Goal: Book appointment/travel/reservation

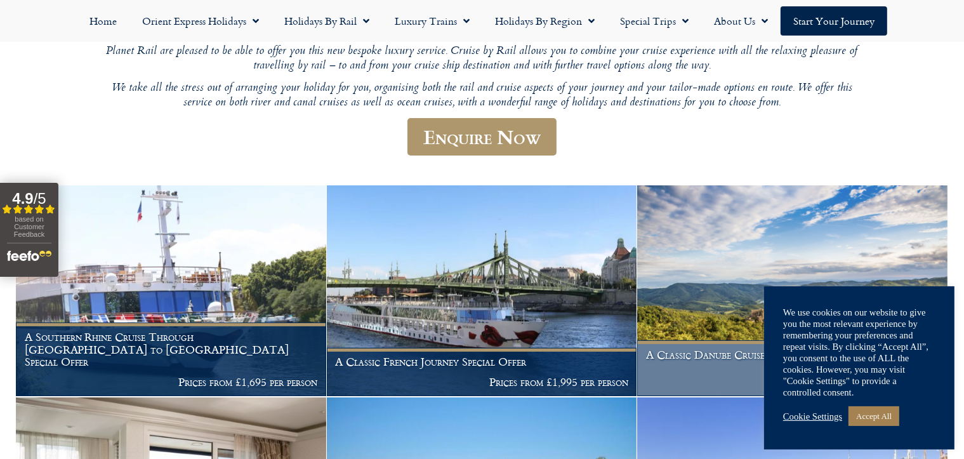
scroll to position [198, 0]
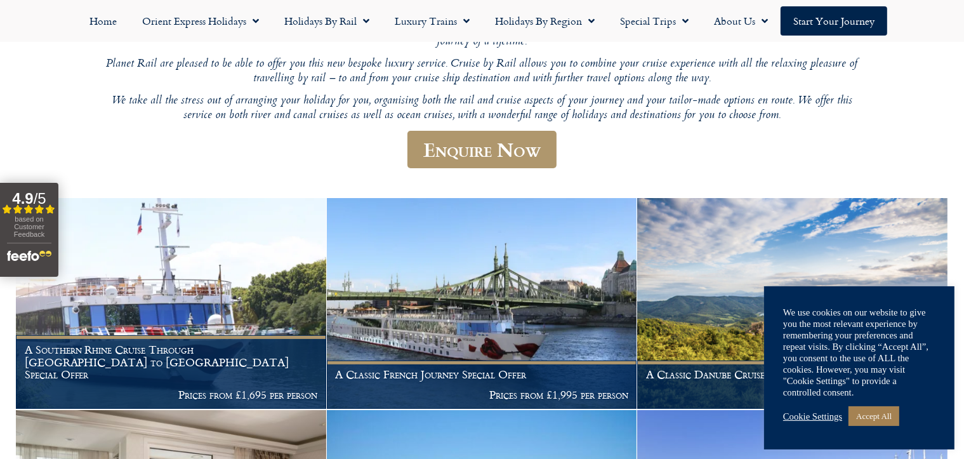
click at [801, 414] on link "Cookie Settings" at bounding box center [812, 416] width 59 height 11
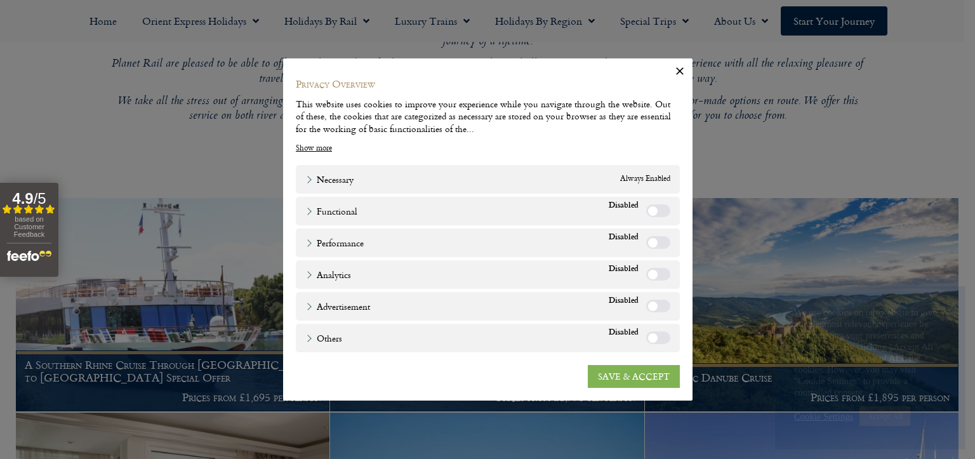
click at [627, 371] on link "SAVE & ACCEPT" at bounding box center [634, 376] width 92 height 23
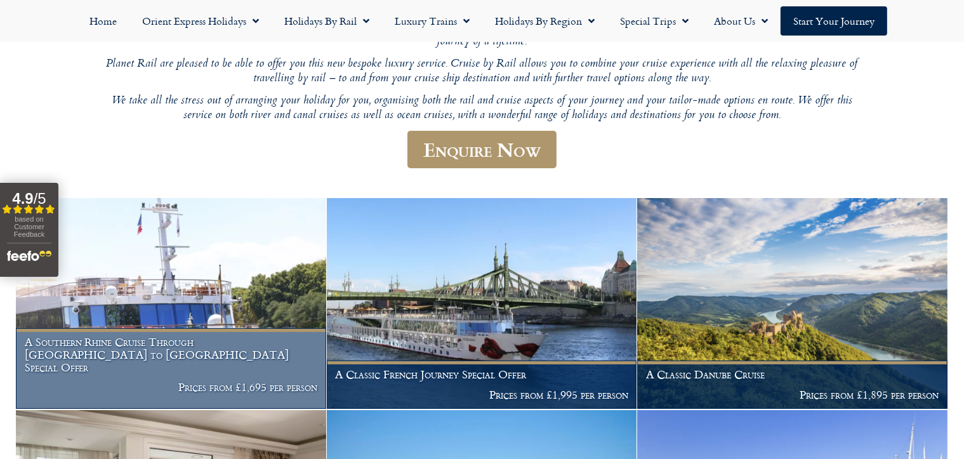
click at [219, 358] on h1 "A Southern Rhine Cruise Through Germany to Switzerland Special Offer" at bounding box center [171, 354] width 293 height 37
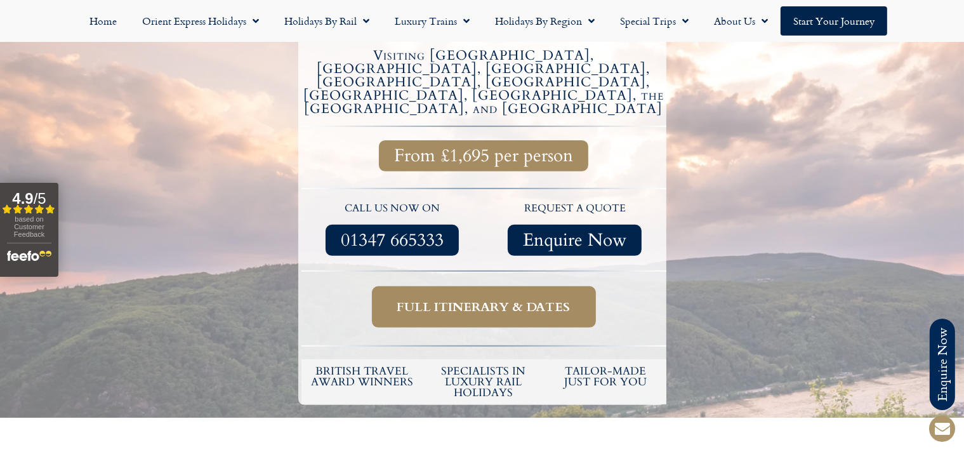
scroll to position [465, 0]
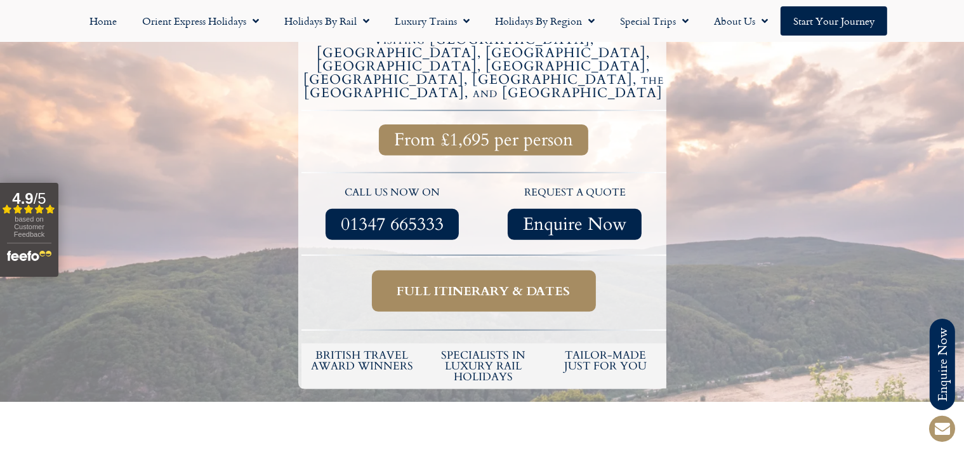
click at [503, 283] on span "Full itinerary & dates" at bounding box center [483, 291] width 173 height 16
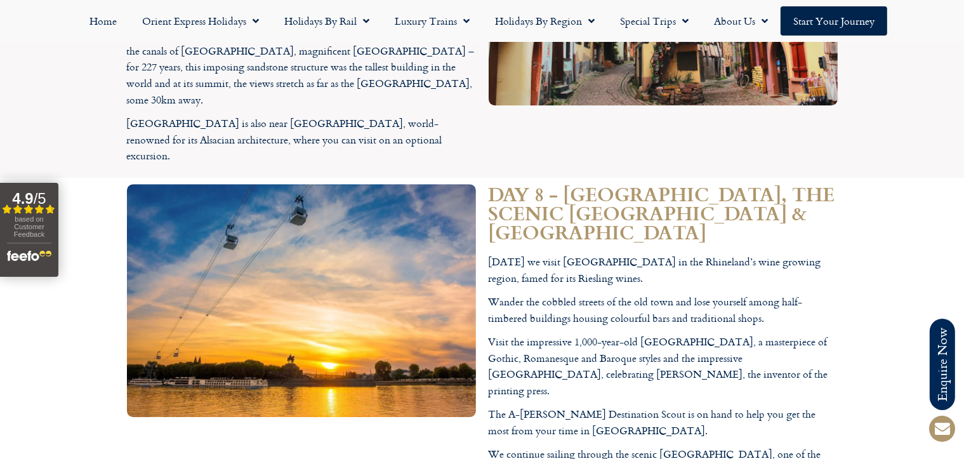
scroll to position [3825, 0]
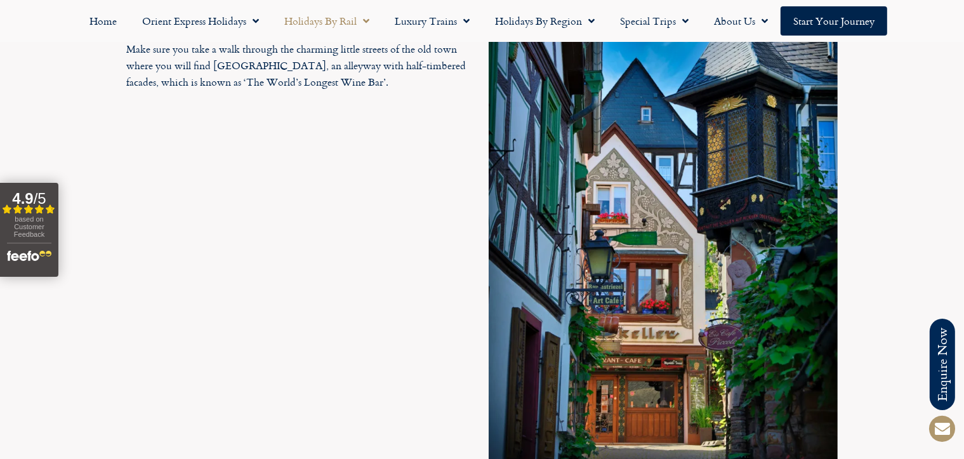
scroll to position [2538, 0]
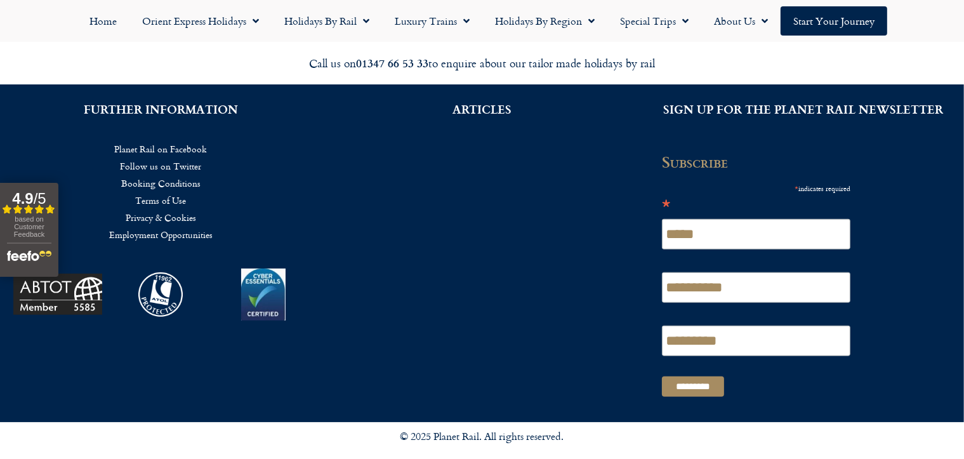
scroll to position [1027, 0]
